Goal: Information Seeking & Learning: Learn about a topic

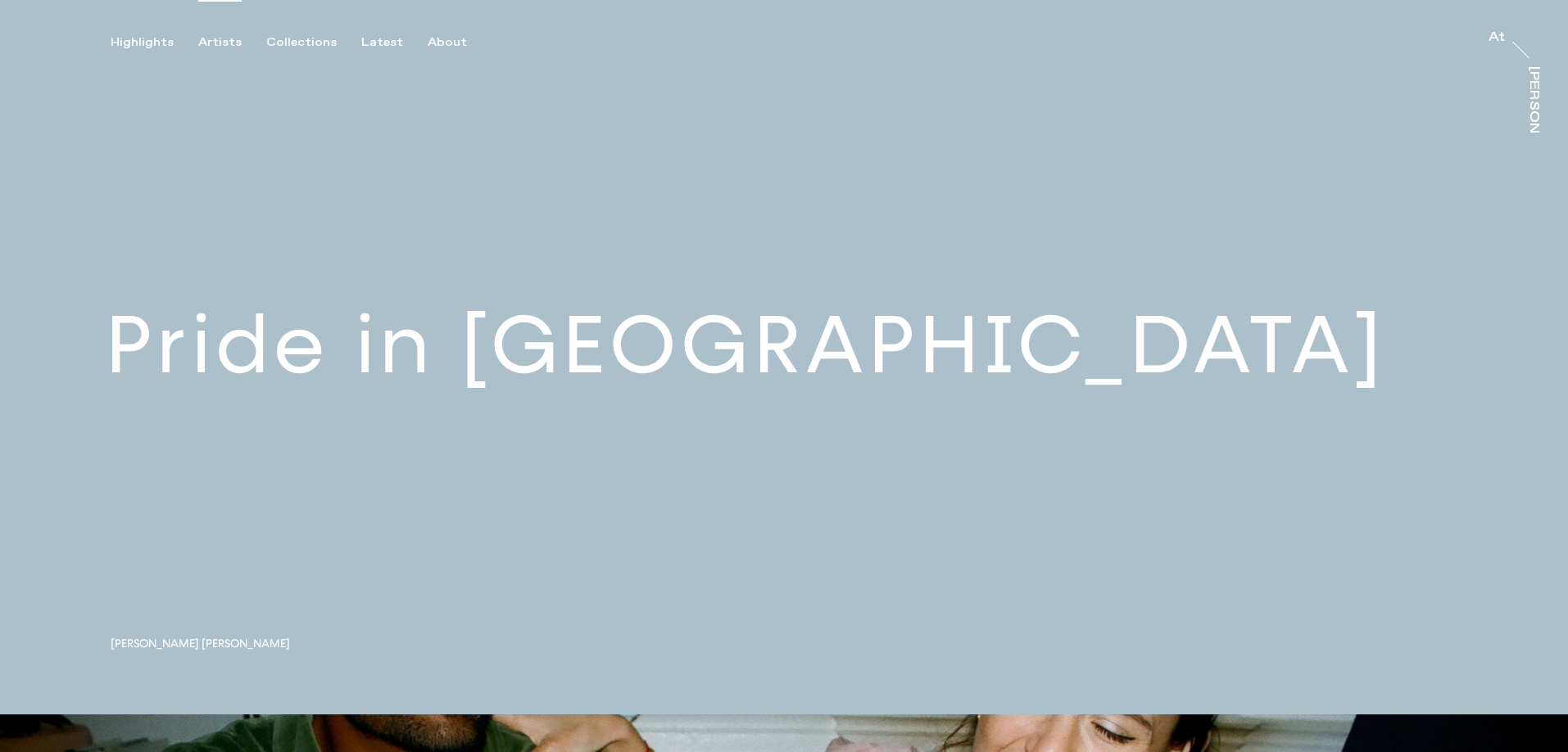
click at [237, 47] on div "Artists" at bounding box center [220, 42] width 44 height 15
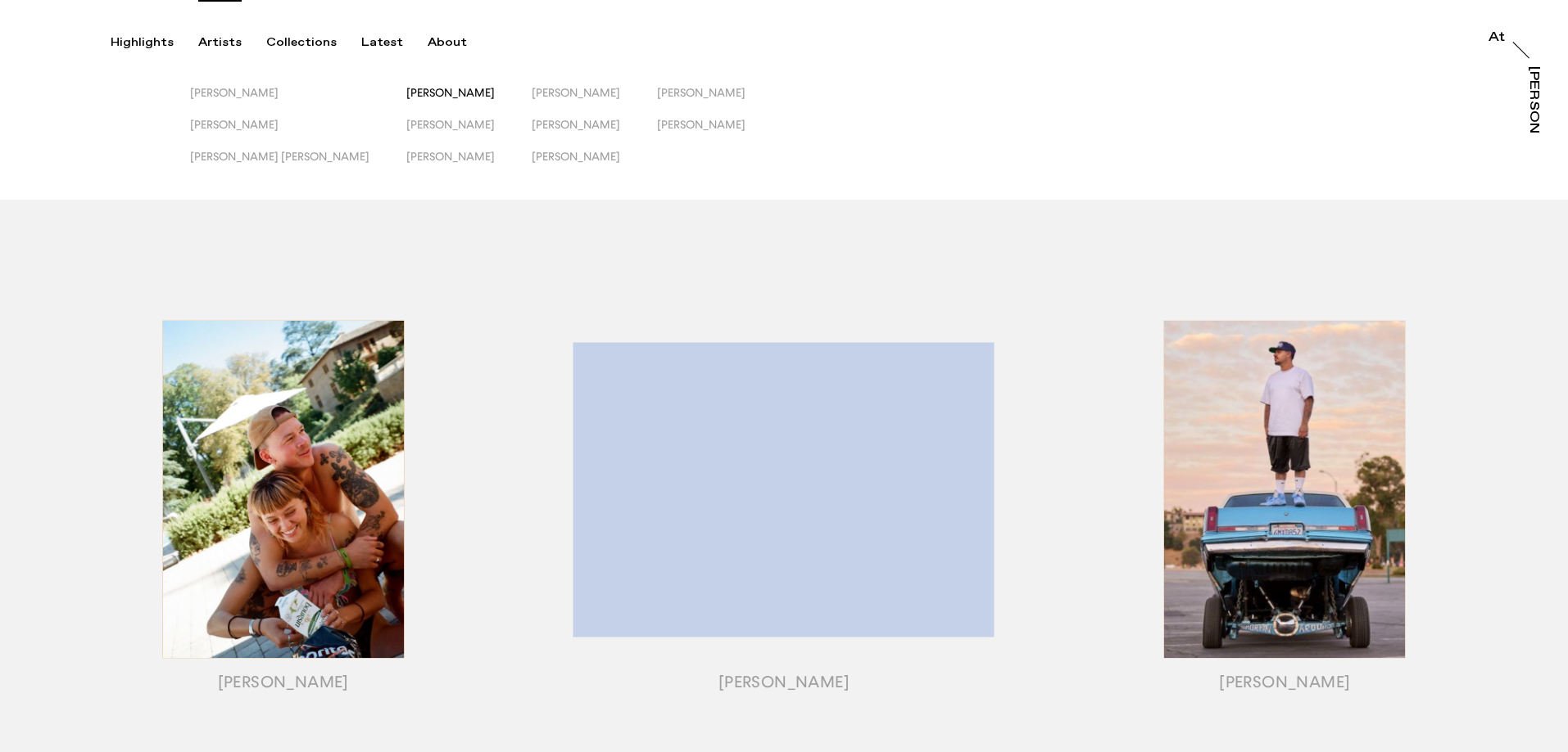
click at [406, 94] on span "[PERSON_NAME]" at bounding box center [450, 92] width 89 height 13
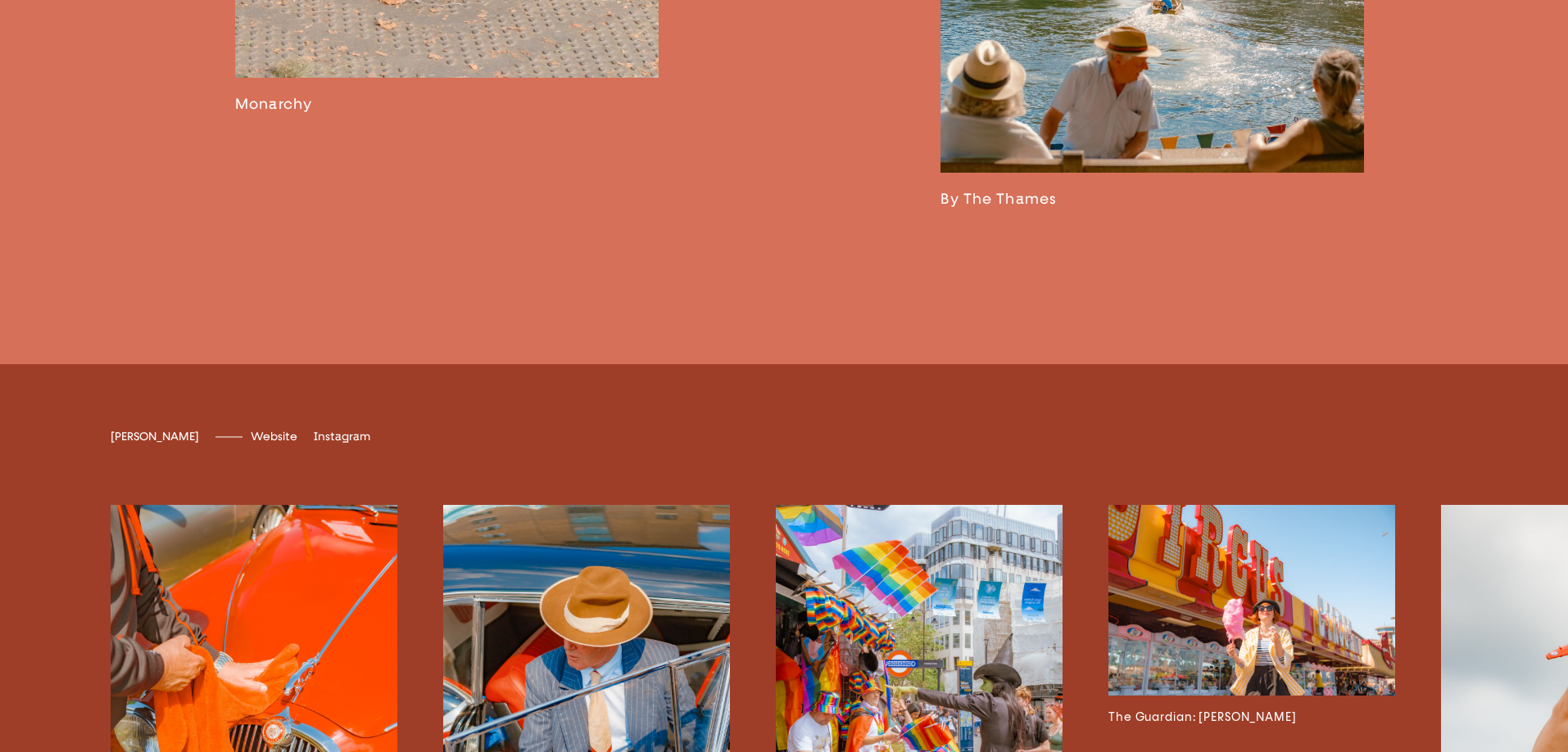
scroll to position [3849, 0]
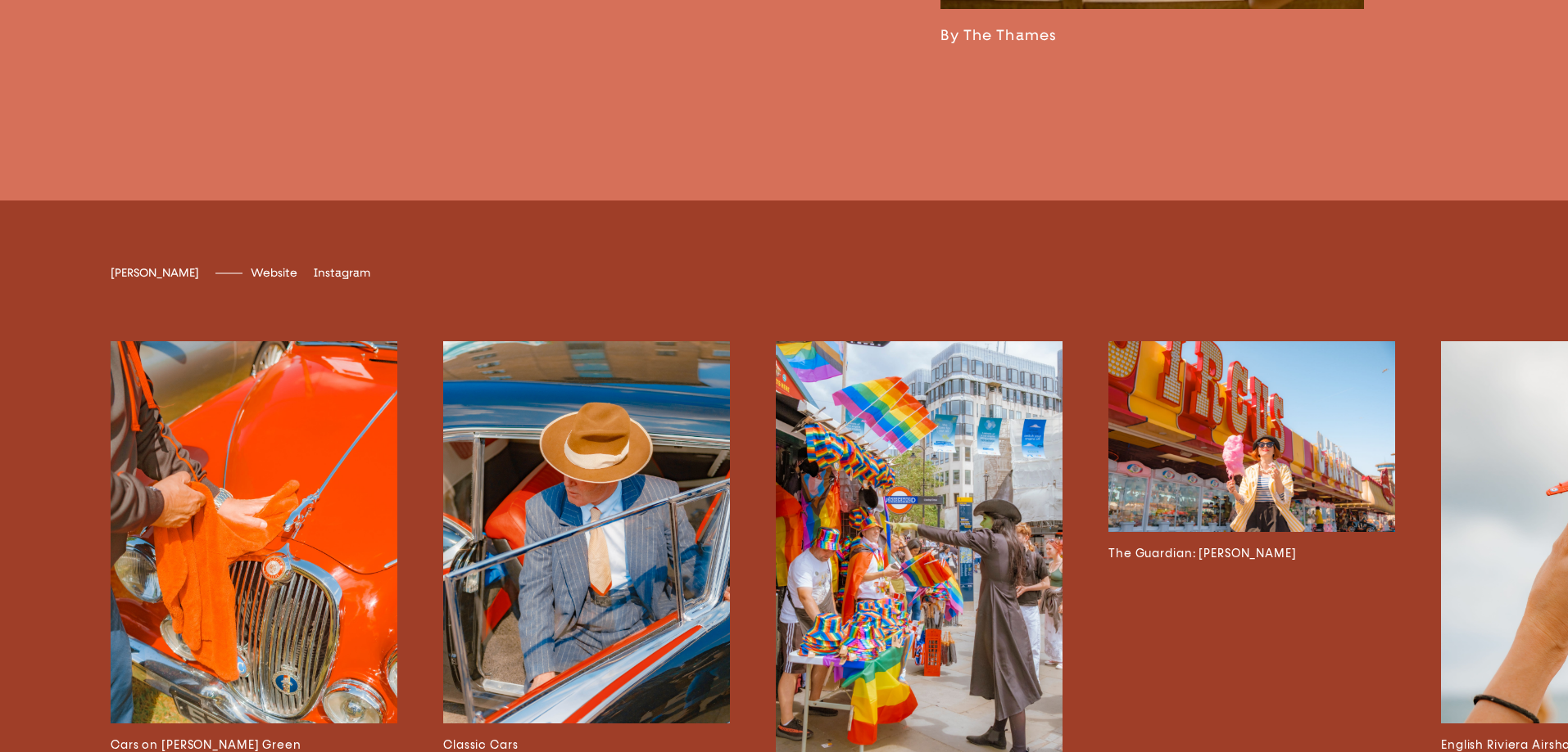
click at [897, 625] on img at bounding box center [919, 556] width 287 height 430
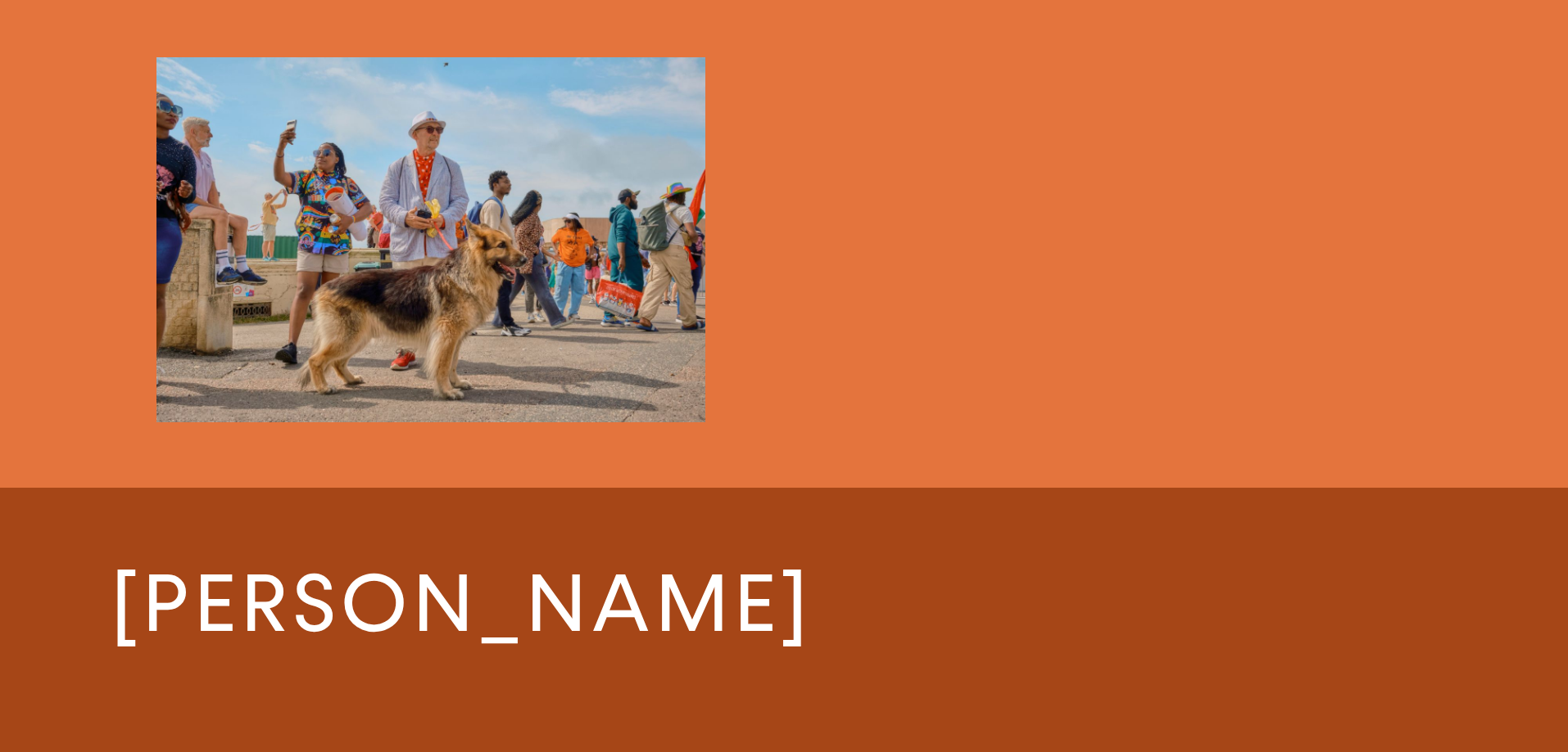
scroll to position [8843, 0]
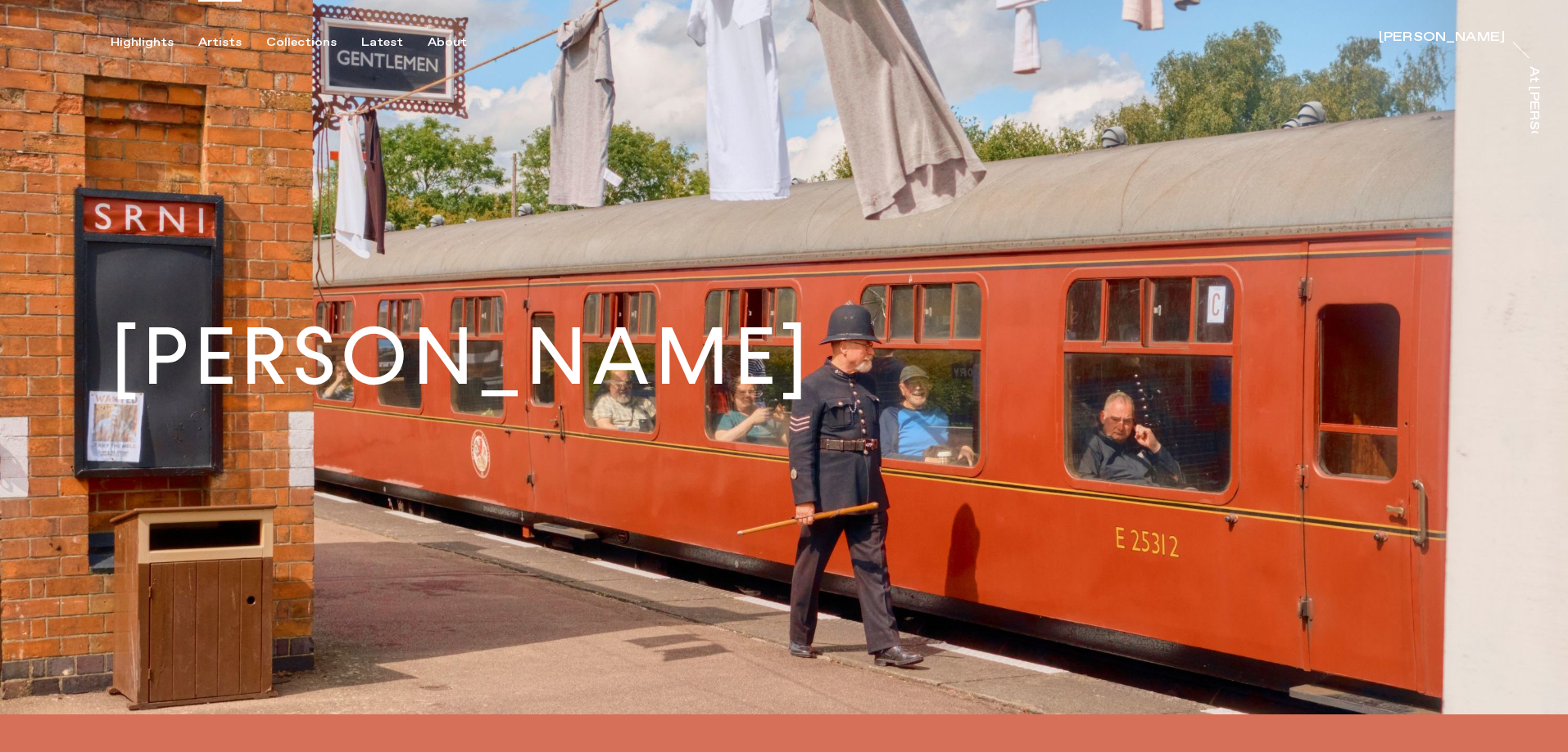
click at [229, 45] on div "Artists" at bounding box center [220, 42] width 44 height 15
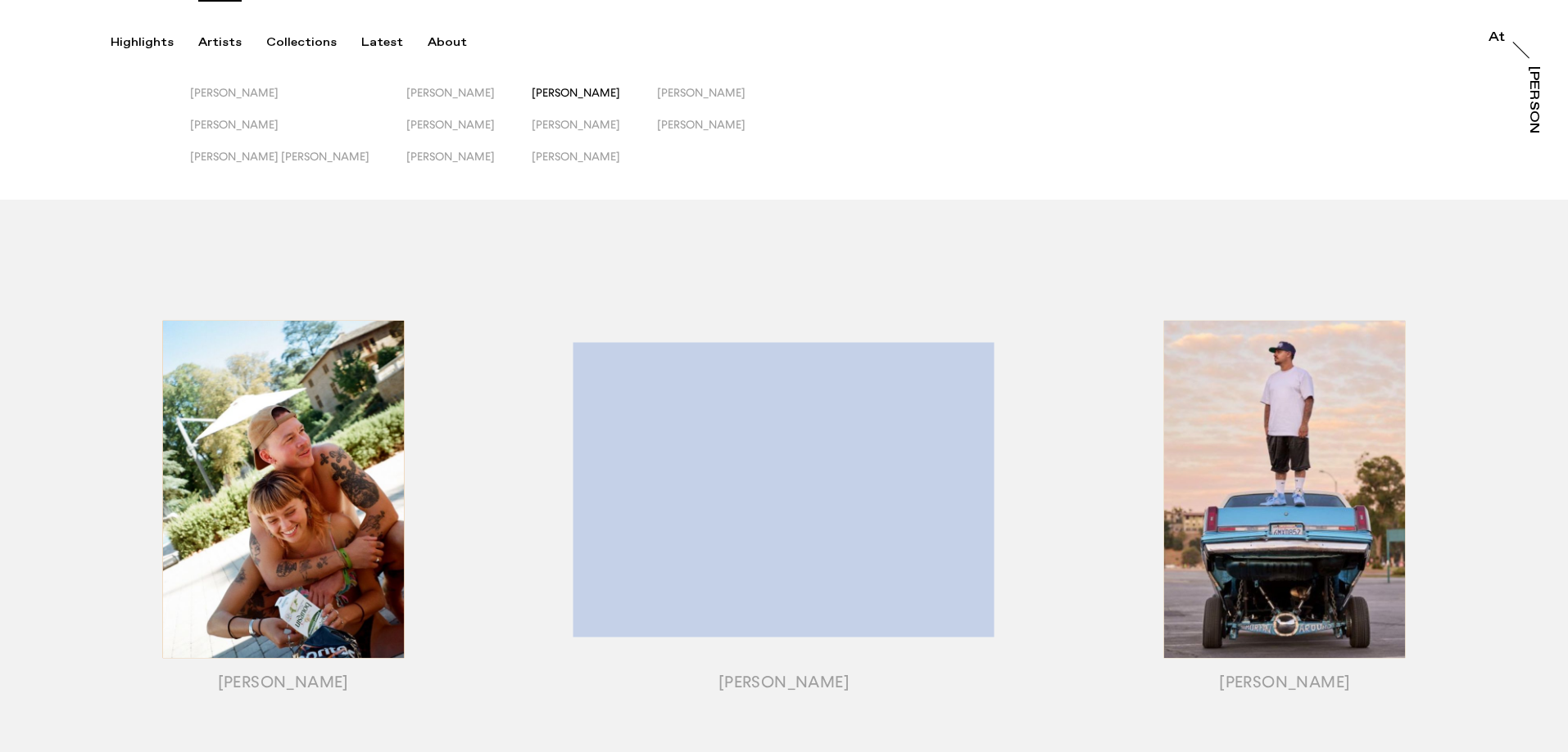
click at [531, 94] on span "[PERSON_NAME]" at bounding box center [575, 92] width 89 height 13
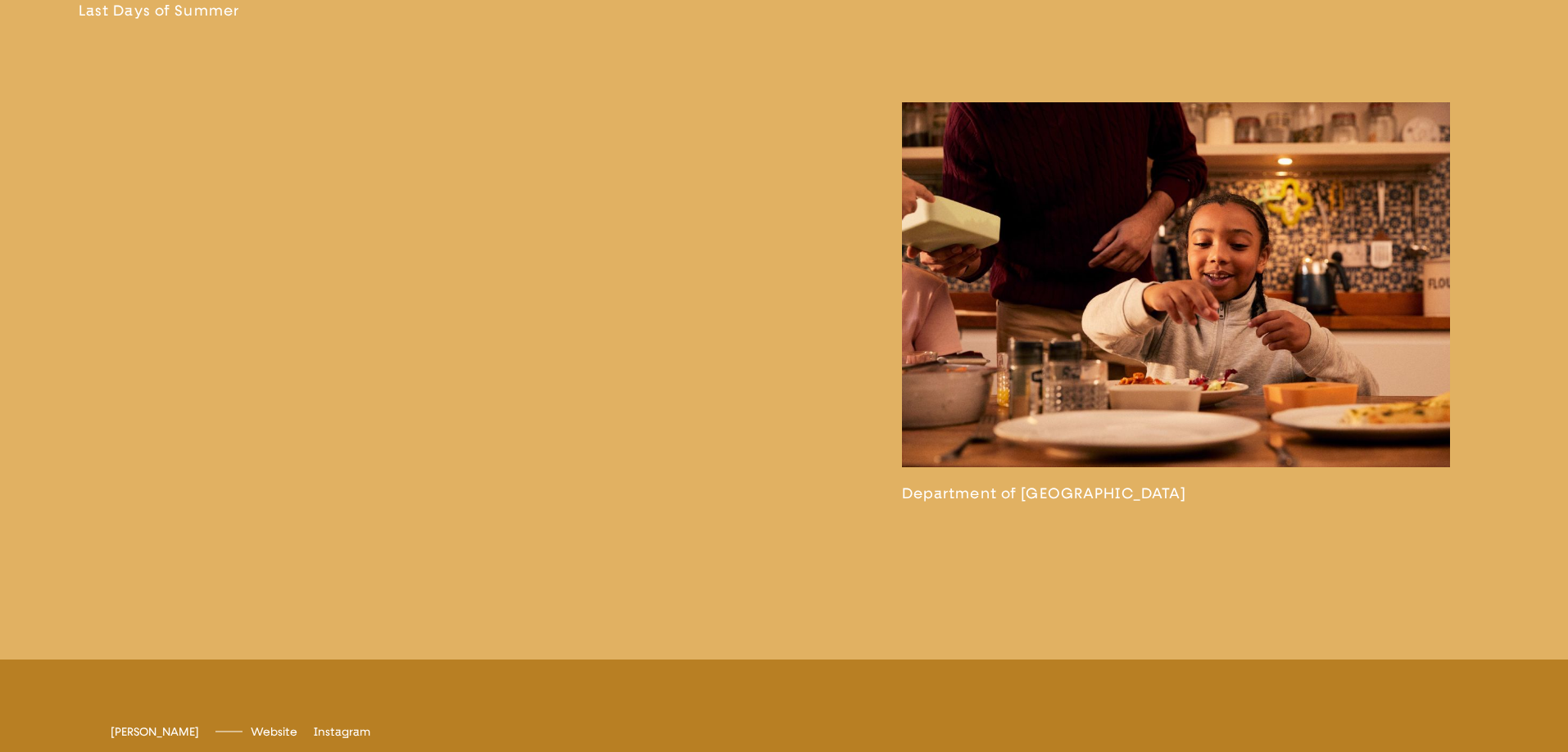
scroll to position [4586, 0]
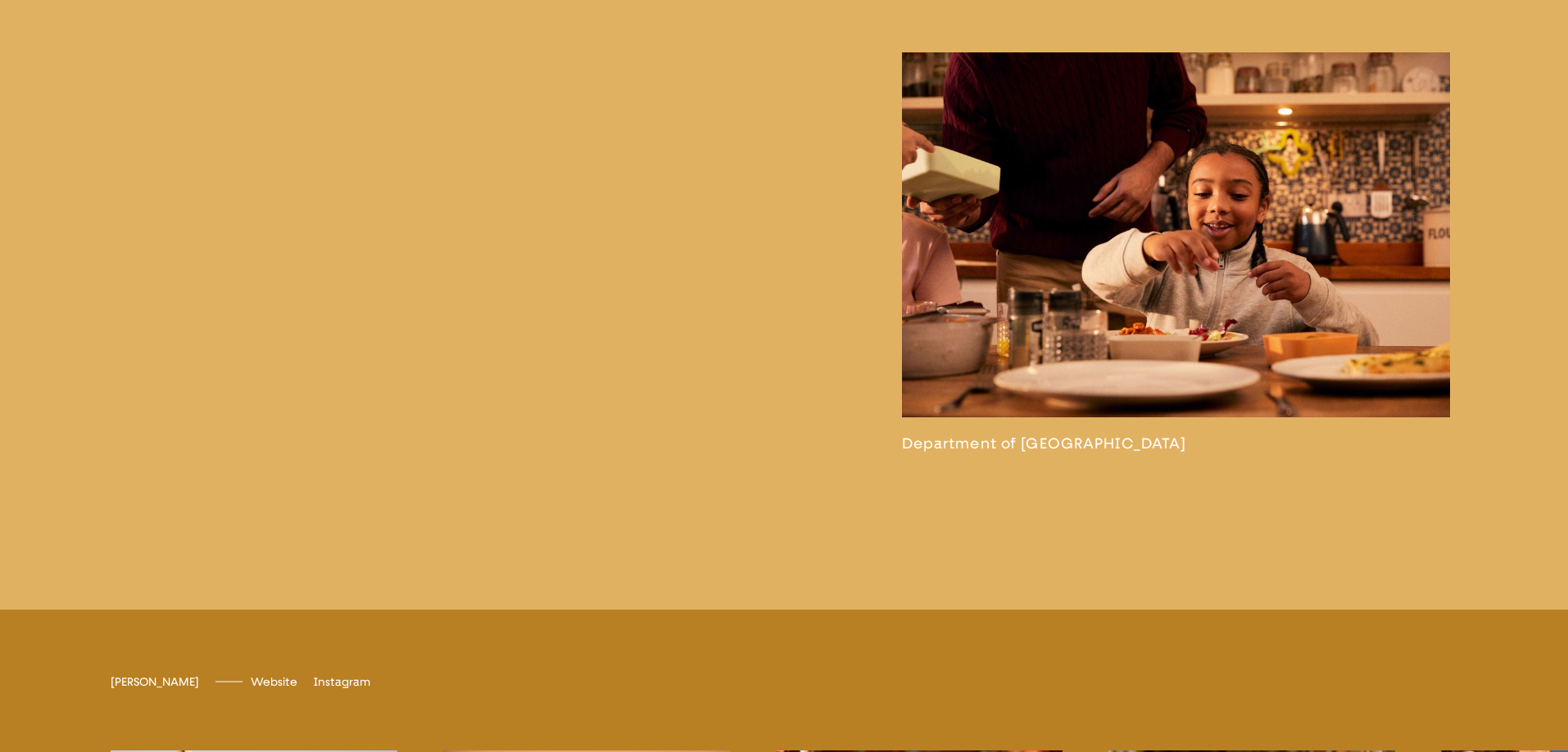
click at [1097, 234] on link at bounding box center [1176, 253] width 549 height 401
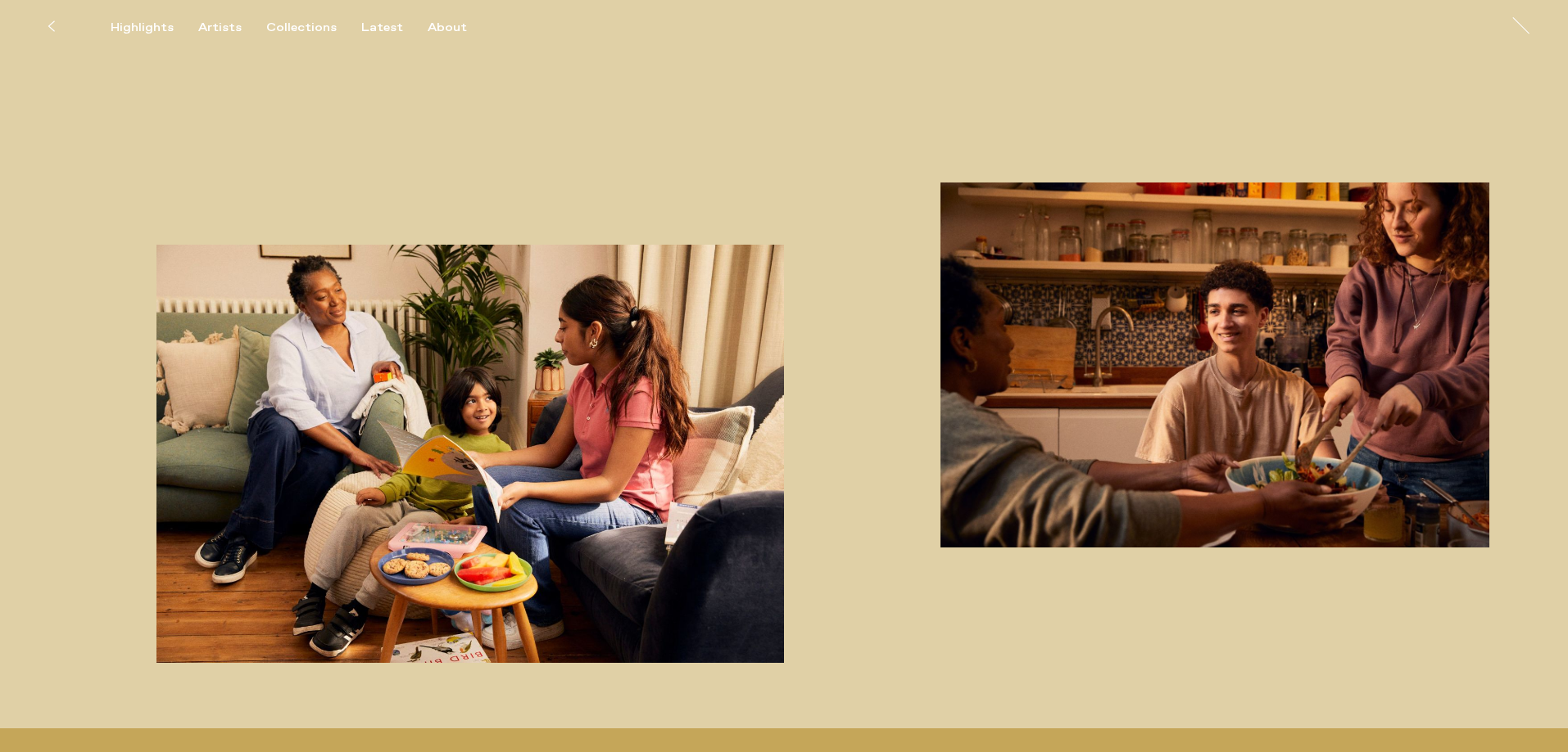
scroll to position [1966, 0]
